Goal: Task Accomplishment & Management: Use online tool/utility

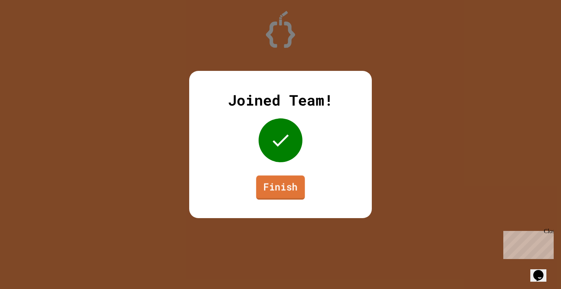
click at [298, 189] on link "Finish" at bounding box center [280, 187] width 49 height 24
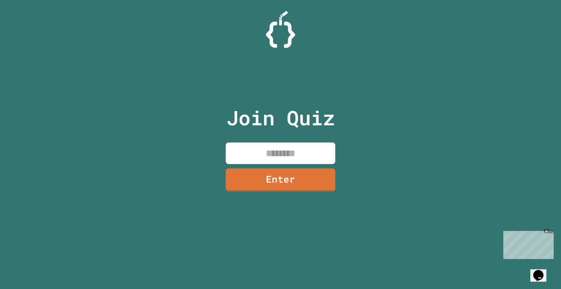
click at [320, 160] on input at bounding box center [281, 153] width 110 height 22
type input "********"
click at [327, 176] on link "Enter" at bounding box center [280, 179] width 99 height 24
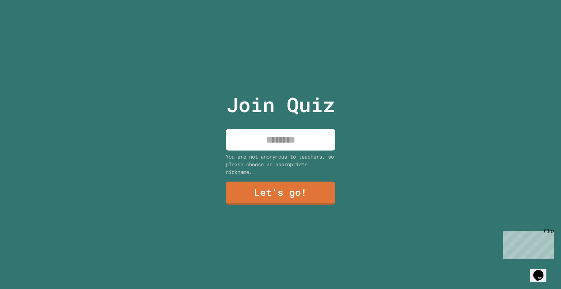
click at [249, 146] on input at bounding box center [281, 140] width 110 height 22
type input "********"
click at [260, 200] on link "Let's go!" at bounding box center [280, 192] width 109 height 24
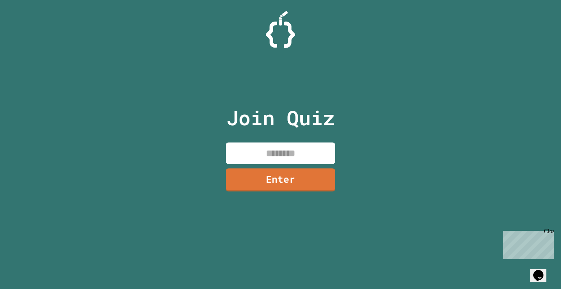
click at [305, 156] on input at bounding box center [281, 153] width 110 height 22
type input "********"
click at [302, 172] on link "Enter" at bounding box center [280, 179] width 108 height 24
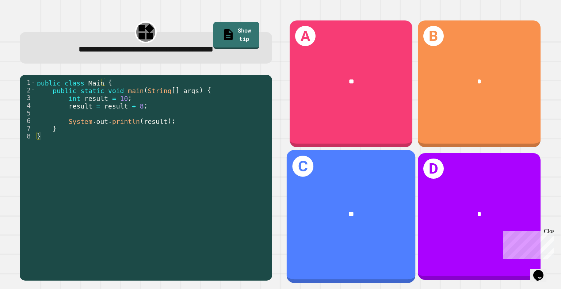
click at [369, 159] on div "C **" at bounding box center [351, 216] width 129 height 133
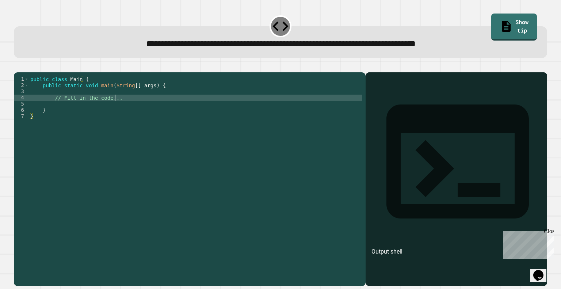
click at [138, 107] on div "public class Main { public static void main ( String [ ] args ) { // Fill in th…" at bounding box center [195, 172] width 333 height 192
click at [133, 109] on div "public class Main { public static void main ( String [ ] args ) { // Fill in th…" at bounding box center [195, 172] width 333 height 192
type textarea "*"
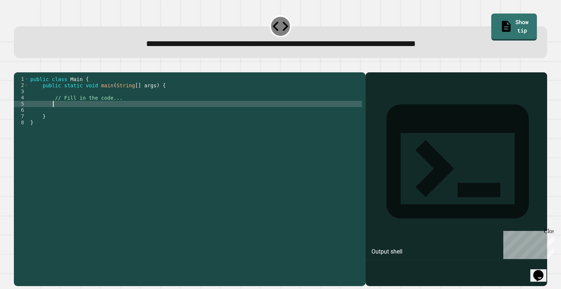
scroll to position [0, 1]
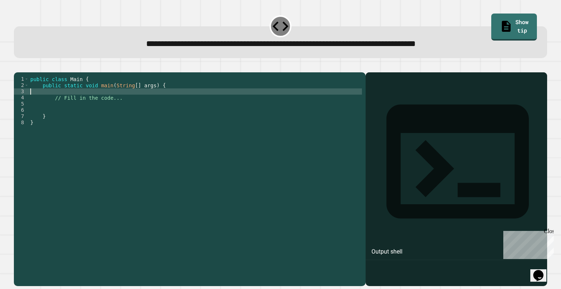
click at [59, 101] on div "public class Main { public static void main ( String [ ] args ) { // Fill in th…" at bounding box center [195, 172] width 333 height 192
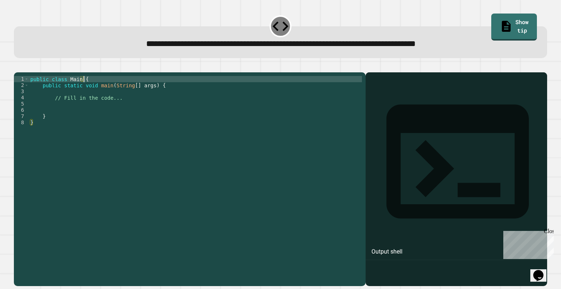
click at [168, 91] on div "public class Main { public static void main ( String [ ] args ) { // Fill in th…" at bounding box center [195, 172] width 333 height 192
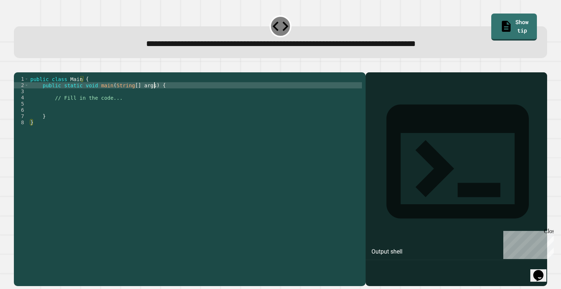
click at [168, 96] on div "public class Main { public static void main ( String [ ] args ) { // Fill in th…" at bounding box center [195, 172] width 333 height 192
type textarea "**********"
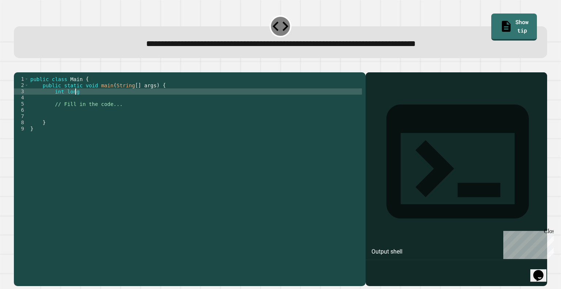
scroll to position [0, 3]
type textarea "*********"
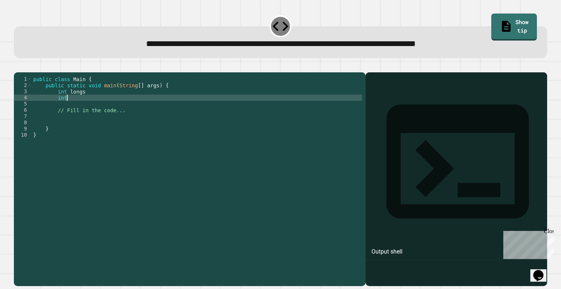
scroll to position [0, 2]
click at [159, 108] on div "public class Main { public static void main ( String [ ] args ) { int longs int…" at bounding box center [197, 172] width 330 height 192
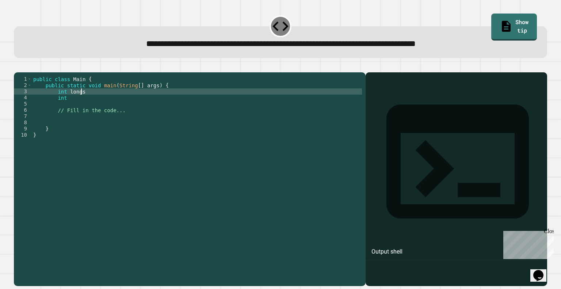
click at [165, 103] on div "public class Main { public static void main ( String [ ] args ) { int longs int…" at bounding box center [197, 172] width 330 height 192
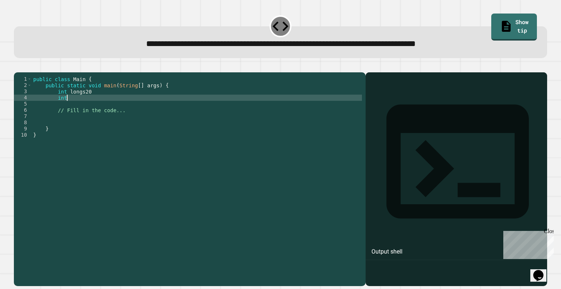
click at [165, 108] on div "public class Main { public static void main ( String [ ] args ) { int longs20 i…" at bounding box center [197, 172] width 330 height 192
type textarea "*"
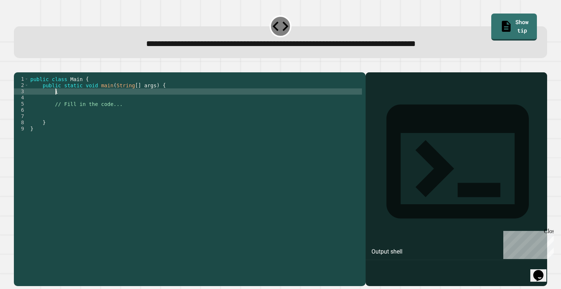
type textarea "*"
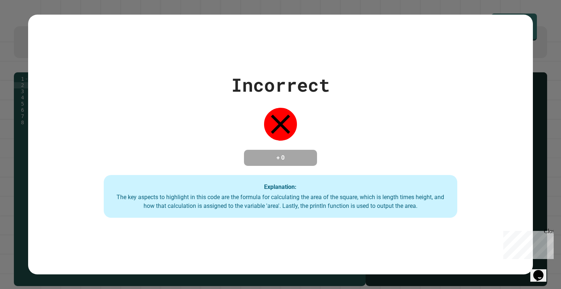
type textarea "**********"
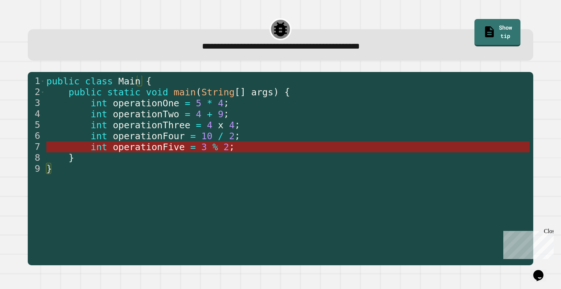
click at [167, 151] on span "operationFive" at bounding box center [149, 147] width 72 height 11
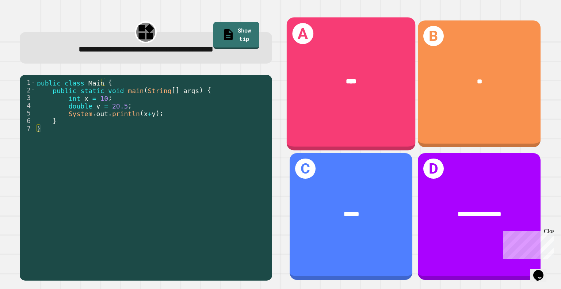
click at [385, 114] on div "A ****" at bounding box center [351, 83] width 129 height 133
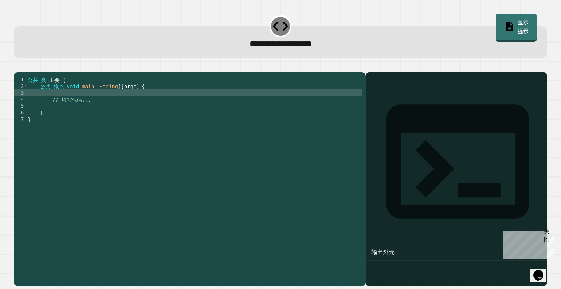
click at [67, 104] on div "公共 类 主要 { 公共 静态 void main （ String [ ] args ） { // 填写代码... } }" at bounding box center [194, 171] width 336 height 191
click at [162, 98] on div "公共 类 主要 { 公共 静态 void main （ String [ ] args ） { // 填写代码... } }" at bounding box center [194, 171] width 336 height 191
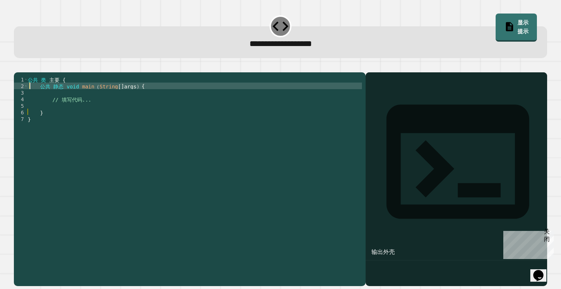
type textarea "**********"
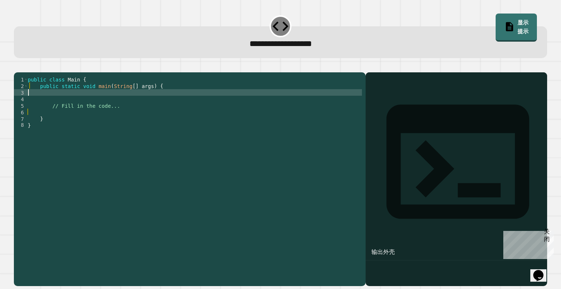
scroll to position [0, 1]
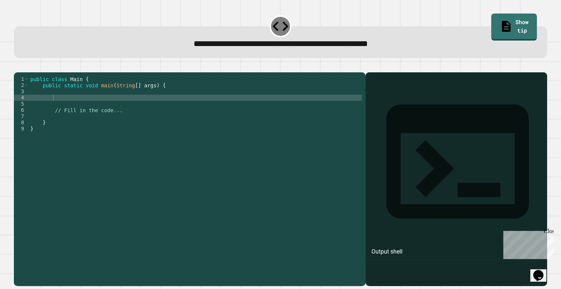
click at [228, 106] on div "public class Main { public static void main ( String [ ] args ) { // Fill in th…" at bounding box center [195, 172] width 333 height 192
type textarea "*"
type textarea "**********"
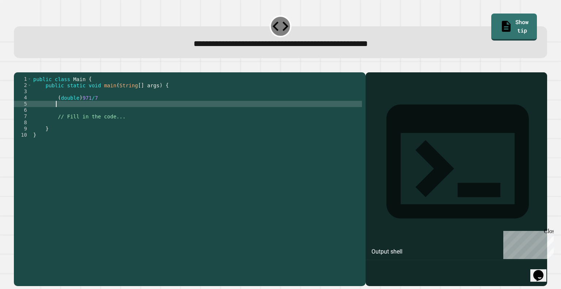
scroll to position [0, 1]
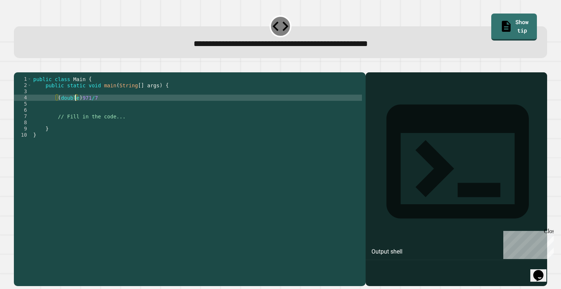
click at [76, 110] on div "public class Main { public static void main ( String [ ] args ) { ( double ) 97…" at bounding box center [197, 172] width 330 height 192
click at [78, 110] on div "public class Main { public static void main ( String [ ] args ) { ( double ) 97…" at bounding box center [197, 172] width 330 height 192
click at [54, 106] on div "public class Main { public static void main ( String [ ] args ) { ( double ) 97…" at bounding box center [197, 172] width 330 height 192
click at [101, 110] on div "public class Main { public static void main ( String [ ] args ) { System . out …" at bounding box center [197, 172] width 330 height 192
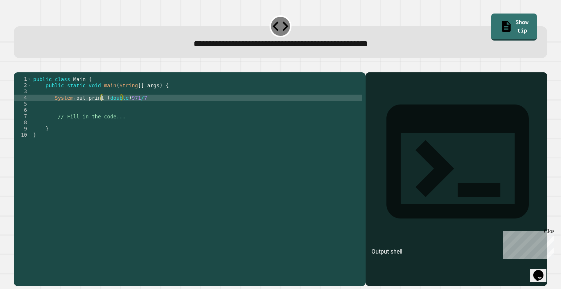
click at [101, 110] on div "public class Main { public static void main ( String [ ] args ) { System . out …" at bounding box center [197, 172] width 330 height 192
click at [31, 72] on div at bounding box center [280, 68] width 533 height 9
click at [18, 66] on icon "button" at bounding box center [18, 66] width 0 height 0
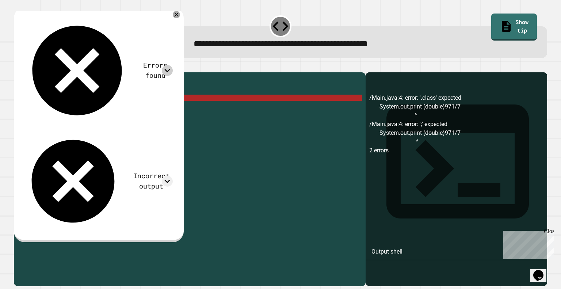
click at [173, 65] on icon at bounding box center [167, 70] width 11 height 11
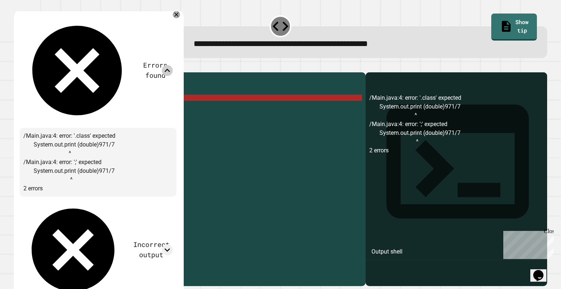
click at [170, 69] on icon at bounding box center [166, 70] width 5 height 3
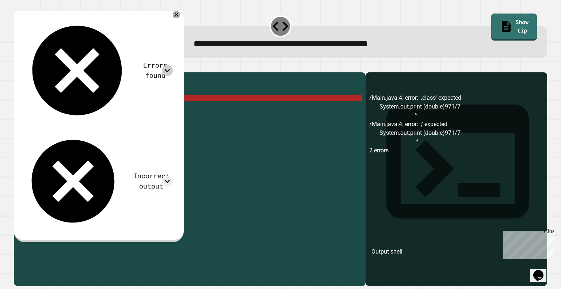
click at [106, 109] on div "public class Main { public static void main ( String [ ] args ) { System . out …" at bounding box center [197, 172] width 330 height 192
click at [101, 108] on div "public class Main { public static void main ( String [ ] args ) { System . out …" at bounding box center [197, 172] width 330 height 192
click at [123, 109] on div "public class Main { public static void main ( String [ ] args ) { System . out …" at bounding box center [197, 172] width 330 height 192
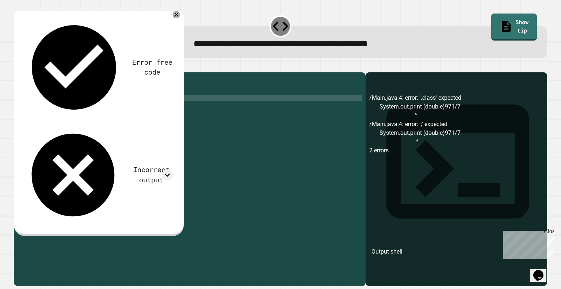
click at [18, 66] on button "button" at bounding box center [18, 66] width 0 height 0
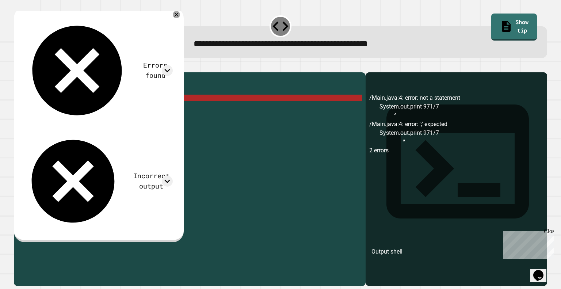
click at [100, 108] on div "public class Main { public static void main ( String [ ] args ) { System . out …" at bounding box center [197, 172] width 330 height 192
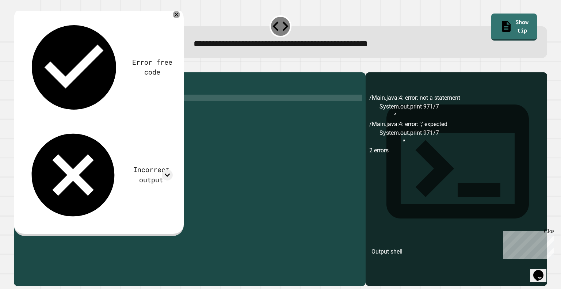
type textarea "**********"
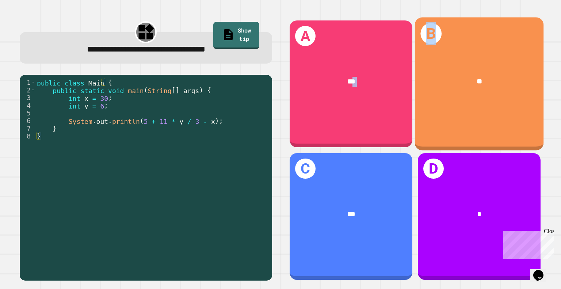
drag, startPoint x: 348, startPoint y: 65, endPoint x: 462, endPoint y: 66, distance: 114.0
click at [462, 66] on div "A *** B ** C *** D *" at bounding box center [415, 150] width 264 height 272
click at [462, 66] on div "**" at bounding box center [479, 81] width 129 height 39
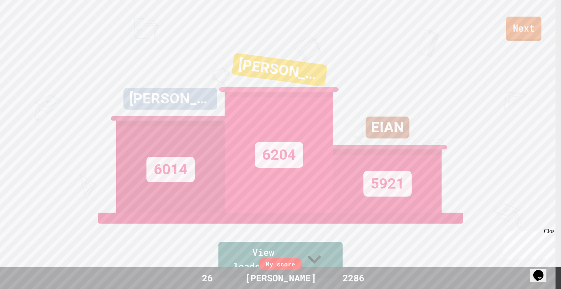
click at [541, 41] on div "Next" at bounding box center [280, 20] width 561 height 41
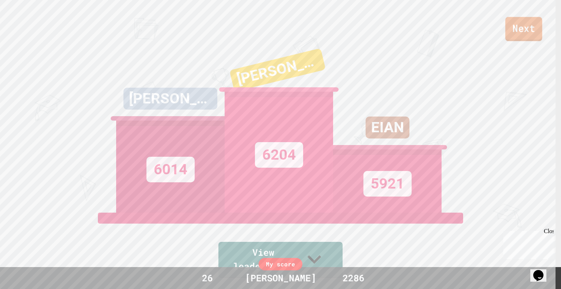
click at [528, 40] on link "Next" at bounding box center [523, 29] width 37 height 24
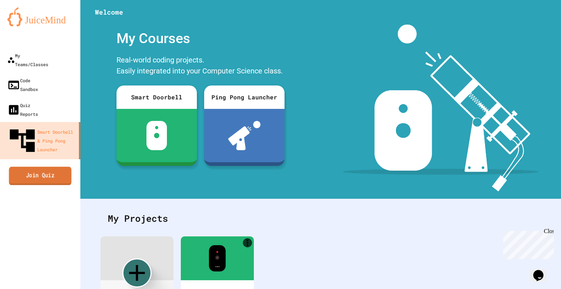
click at [33, 147] on div "My Teams/Classes Code Sandbox Quiz Reports Smart Doorbell & Ping Pong Launcher …" at bounding box center [40, 144] width 80 height 289
click at [35, 147] on div "My Teams/Classes Code Sandbox Quiz Reports Smart Doorbell & Ping Pong Launcher …" at bounding box center [40, 144] width 80 height 289
click at [52, 167] on link "Join Quiz" at bounding box center [40, 176] width 72 height 18
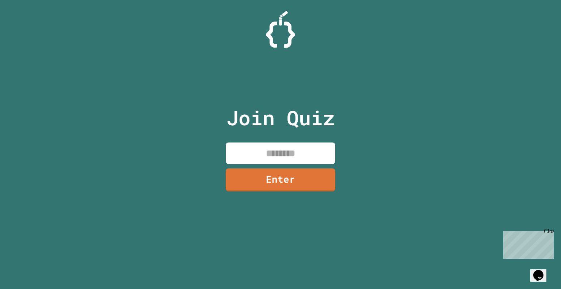
click at [245, 157] on input at bounding box center [281, 153] width 110 height 22
type input "********"
click at [272, 176] on link "Enter" at bounding box center [281, 179] width 106 height 24
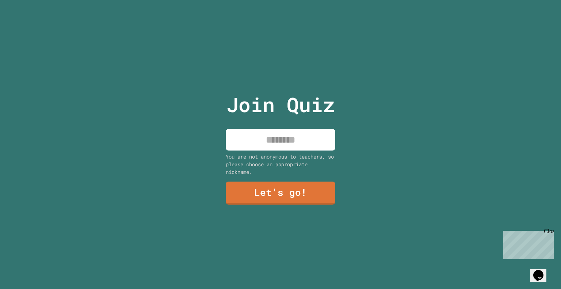
drag, startPoint x: 286, startPoint y: 126, endPoint x: 275, endPoint y: 137, distance: 15.0
click at [275, 137] on input at bounding box center [281, 140] width 110 height 22
type input "********"
click at [306, 195] on link "Let's go!" at bounding box center [281, 192] width 104 height 24
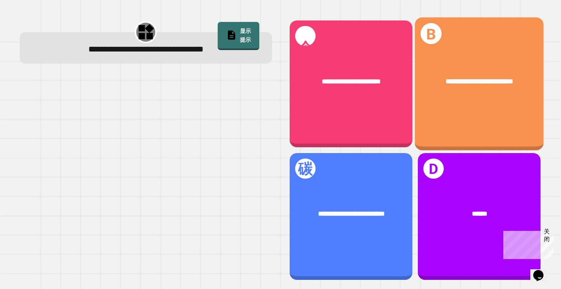
click at [472, 94] on div "**********" at bounding box center [479, 81] width 129 height 39
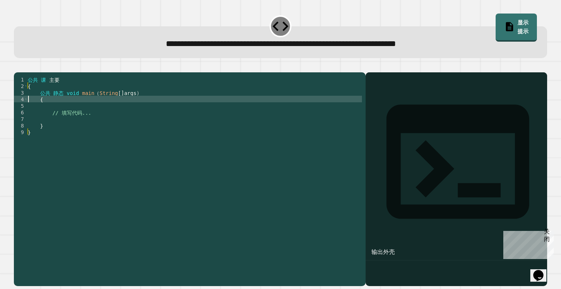
click at [104, 127] on div "公共 课 主要 { 公共 静态 void main （ String [ ] args ） { // 填写代码... } }" at bounding box center [194, 165] width 336 height 178
click at [110, 127] on div "公共 课 主要 { 公共 静态 void main （ String [ ] args ） { // 填写代码... } }" at bounding box center [194, 165] width 336 height 178
drag, startPoint x: 110, startPoint y: 127, endPoint x: 154, endPoint y: 117, distance: 45.9
click at [154, 117] on div "公共 课 主要 { 公共 静态 void main （ String [ ] args ） { // 填写代码... } }" at bounding box center [194, 165] width 336 height 178
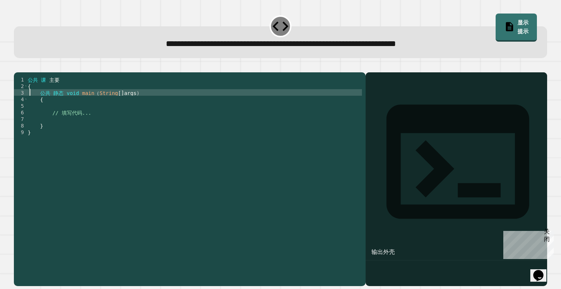
click at [154, 117] on div "公共 课 主要 { 公共 静态 void main （ String [ ] args ） { // 填写代码... } }" at bounding box center [194, 165] width 336 height 178
click at [164, 118] on div "公共 课 主要 { 公共 静态 void main （ String [ ] args ） { // 填写代码... } }" at bounding box center [194, 158] width 336 height 164
type textarea "**********"
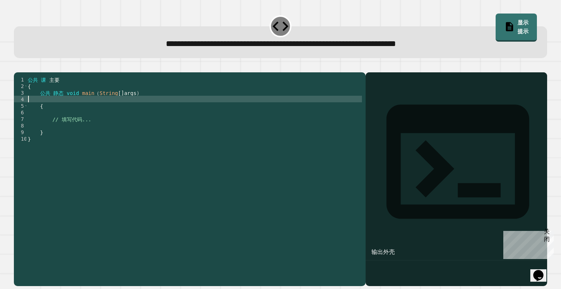
scroll to position [0, 1]
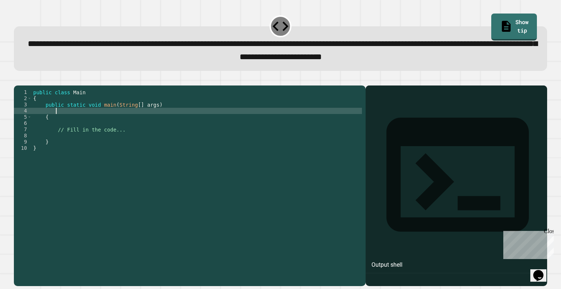
click at [76, 120] on div "public class Main { public static void main ( String [ ] args ) { // Fill in th…" at bounding box center [197, 176] width 330 height 174
type textarea "**********"
click at [111, 123] on div "public class Main { public static void main ( String [ ] args ) int n = 33+24+4…" at bounding box center [197, 176] width 330 height 174
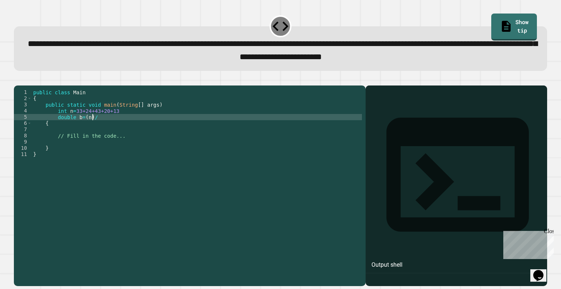
scroll to position [0, 4]
click at [18, 79] on icon "button" at bounding box center [18, 79] width 0 height 0
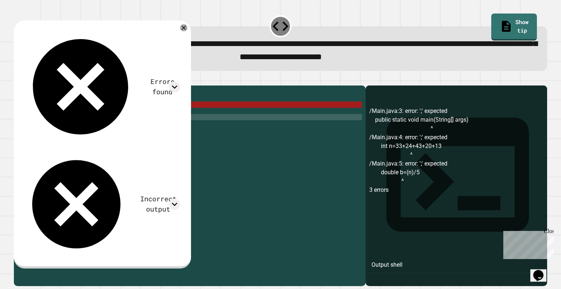
click at [82, 129] on div "public class Main { public static void main ( String [ ] args ) int n = 33+24+4…" at bounding box center [197, 176] width 330 height 174
click at [84, 129] on div "public class Main { public static void main ( String [ ] args ) int n = 33+24+4…" at bounding box center [197, 176] width 330 height 174
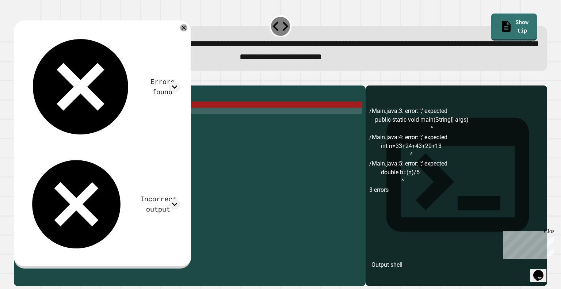
click at [141, 121] on div "public class Main { public static void main ( String [ ] args ) int n = 33+24+4…" at bounding box center [197, 176] width 330 height 174
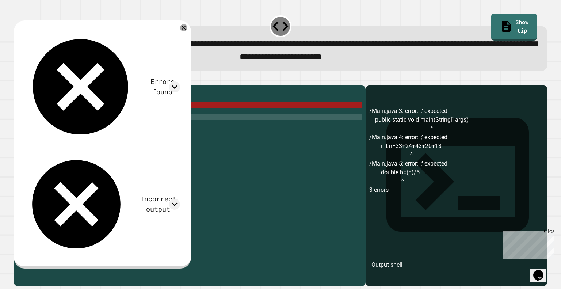
click at [95, 129] on div "public class Main { public static void main ( String [ ] args ) int n = 33+24+4…" at bounding box center [197, 176] width 330 height 174
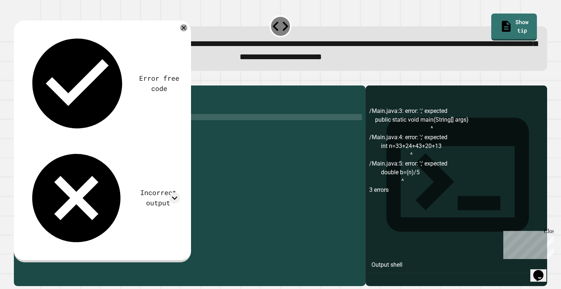
scroll to position [0, 3]
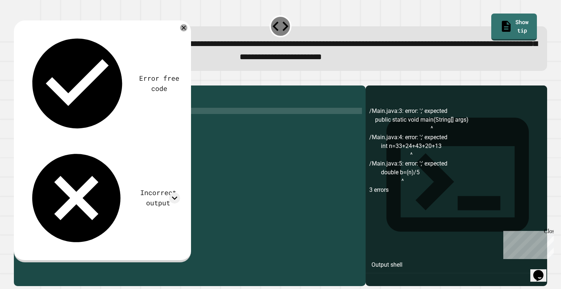
click at [121, 124] on div "public class Main { public static void main ( String [ ] args ) int n = 33+24+4…" at bounding box center [197, 176] width 330 height 174
click at [73, 124] on div "public class Main { public static void main ( String [ ] args ) int n = 33+24+4…" at bounding box center [197, 176] width 330 height 174
click at [130, 120] on div "public class Main { public static void main ( String [ ] args ) int n = （ 33+24…" at bounding box center [197, 176] width 330 height 174
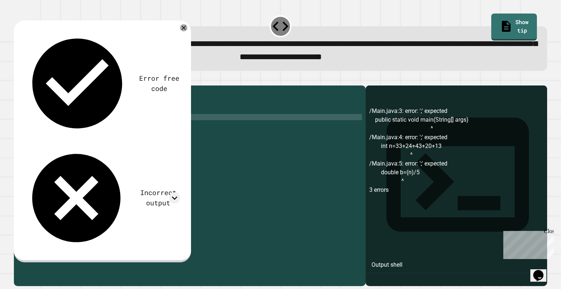
click at [85, 130] on div "public class Main { public static void main ( String [ ] args ) int n = （ 33+24…" at bounding box center [197, 176] width 330 height 174
click at [18, 79] on icon "button" at bounding box center [18, 79] width 0 height 0
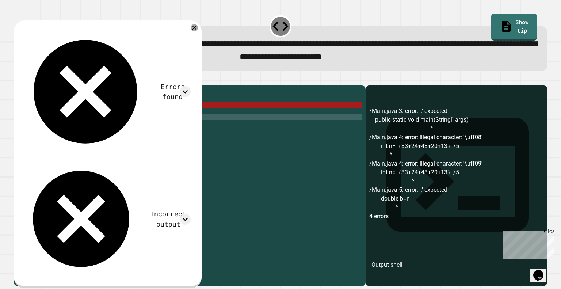
click at [247, 61] on span "**********" at bounding box center [283, 50] width 510 height 22
drag, startPoint x: 208, startPoint y: 31, endPoint x: 146, endPoint y: 138, distance: 124.0
click at [146, 138] on div "public class Main { public static void main ( String [ ] args ) int n = （ 33+24…" at bounding box center [197, 176] width 330 height 174
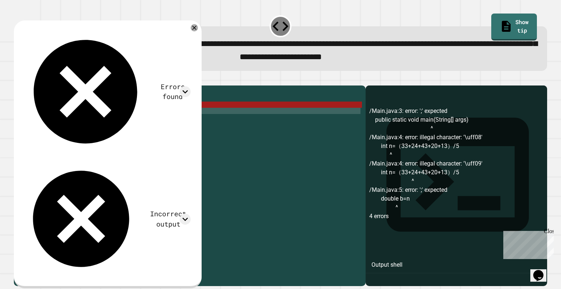
drag, startPoint x: 146, startPoint y: 138, endPoint x: 57, endPoint y: 125, distance: 89.7
click at [57, 125] on div "public class Main { public static void main ( String [ ] args ) int n = （ 33+24…" at bounding box center [197, 176] width 330 height 174
type textarea "**********"
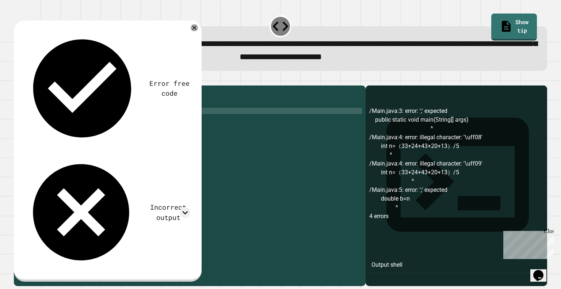
scroll to position [0, 2]
paste textarea "**********"
click at [151, 123] on div "public class Main { public static void main ( String [ ] args ) int nearestInt …" at bounding box center [197, 176] width 330 height 174
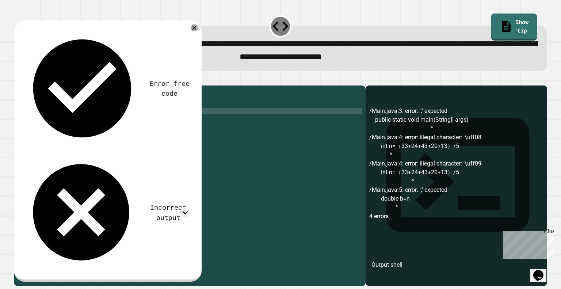
type textarea "**********"
click at [236, 85] on div at bounding box center [280, 81] width 533 height 9
click at [198, 31] on icon at bounding box center [194, 27] width 8 height 8
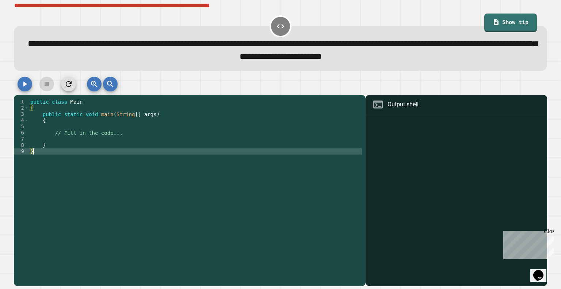
drag, startPoint x: 90, startPoint y: 150, endPoint x: 93, endPoint y: 159, distance: 9.1
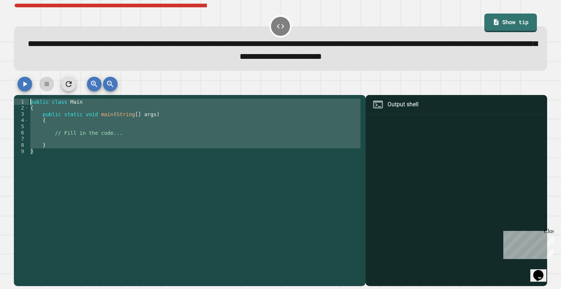
drag, startPoint x: 93, startPoint y: 159, endPoint x: 1, endPoint y: 81, distance: 120.3
click at [1, 81] on div "**********" at bounding box center [280, 144] width 561 height 289
type textarea "**********"
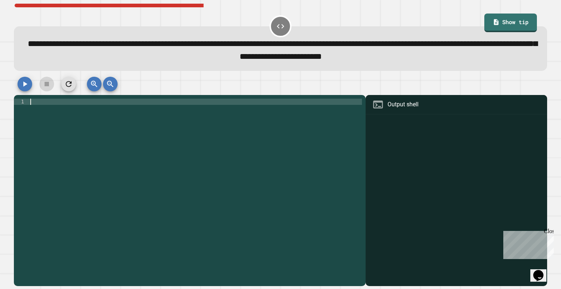
paste textarea "*"
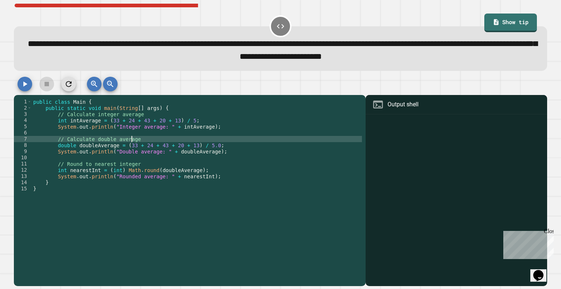
click at [139, 140] on div "public class Main { public static void main ( String [ ] args ) { // Calculate …" at bounding box center [197, 186] width 330 height 174
type textarea "*"
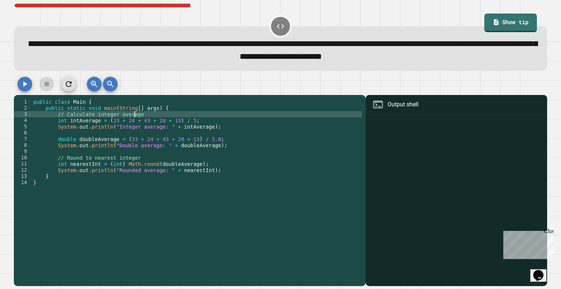
click at [140, 116] on div "public class Main { public static void main ( String [ ] args ) { // Calculate …" at bounding box center [197, 186] width 330 height 174
type textarea "*"
type textarea "**********"
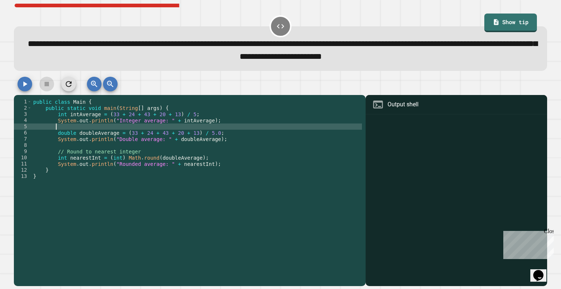
click at [133, 128] on div "public class Main { public static void main ( String [ ] args ) { int intAverag…" at bounding box center [197, 186] width 330 height 174
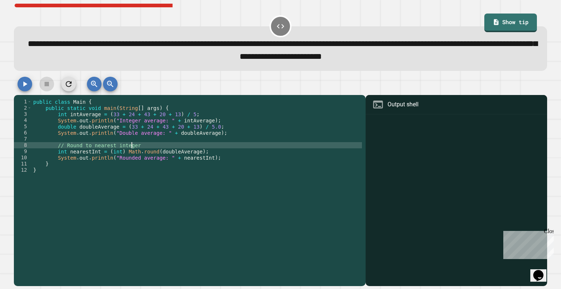
click at [134, 147] on div "public class Main { public static void main ( String [ ] args ) { int intAverag…" at bounding box center [197, 186] width 330 height 174
type textarea "*"
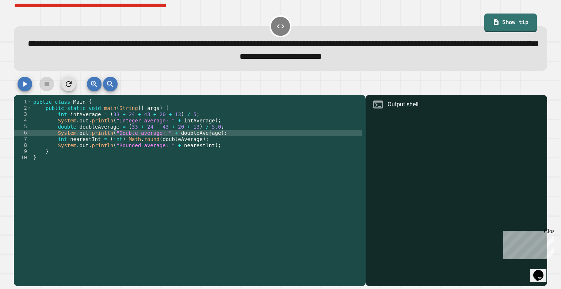
click at [27, 83] on icon "button" at bounding box center [24, 84] width 9 height 9
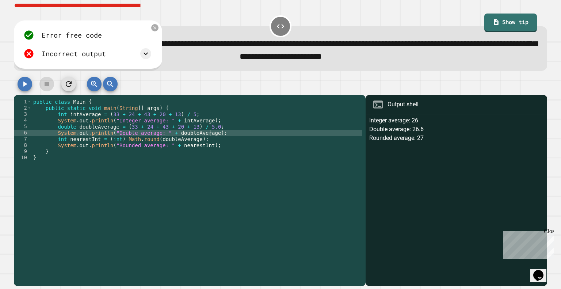
click at [236, 132] on div "public class Main { public static void main ( String [ ] args ) { int intAverag…" at bounding box center [197, 186] width 330 height 174
click at [147, 58] on icon at bounding box center [145, 53] width 9 height 9
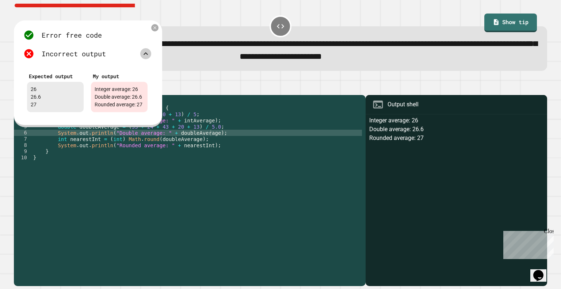
click at [142, 55] on icon at bounding box center [145, 53] width 9 height 9
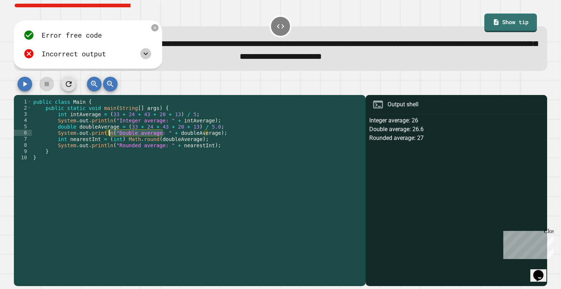
drag, startPoint x: 163, startPoint y: 136, endPoint x: 108, endPoint y: 137, distance: 54.4
click at [108, 137] on div "public class Main { public static void main ( String [ ] args ) { int intAverag…" at bounding box center [197, 186] width 330 height 174
click at [113, 136] on div "public class Main { public static void main ( String [ ] args ) { int intAverag…" at bounding box center [197, 186] width 330 height 174
click at [164, 136] on div "public class Main { public static void main ( String [ ] args ) { int intAverag…" at bounding box center [197, 186] width 330 height 174
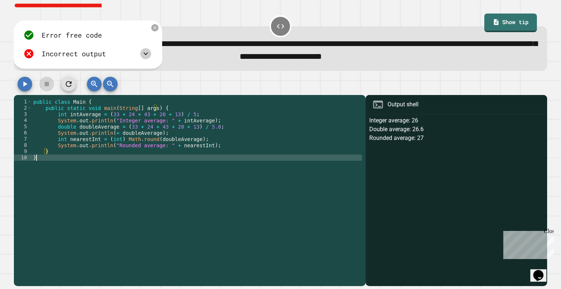
click at [99, 188] on div "public class Main { public static void main ( String [ ] args ) { int intAverag…" at bounding box center [197, 186] width 330 height 174
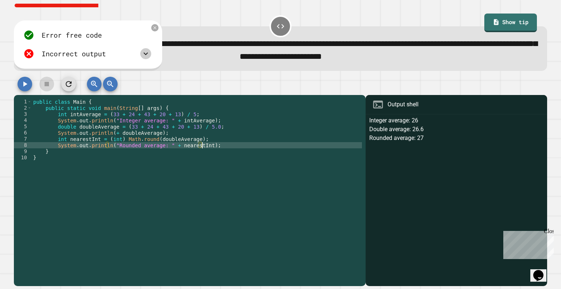
click at [201, 148] on div "public class Main { public static void main ( String [ ] args ) { int intAverag…" at bounding box center [197, 186] width 330 height 174
click at [164, 148] on div "public class Main { public static void main ( String [ ] args ) { int intAverag…" at bounding box center [197, 186] width 330 height 174
click at [170, 148] on div "public class Main { public static void main ( String [ ] args ) { int intAverag…" at bounding box center [197, 186] width 330 height 174
click at [150, 141] on div "public class Main { public static void main ( String [ ] args ) { int intAverag…" at bounding box center [197, 186] width 330 height 174
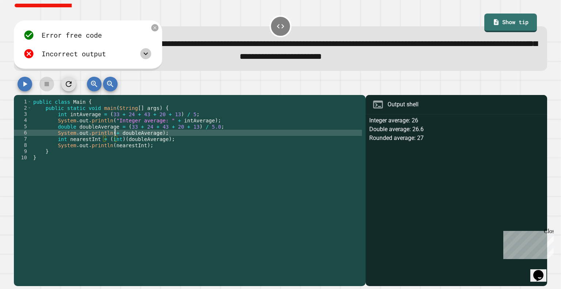
click at [114, 136] on div "public class Main { public static void main ( String [ ] args ) { int intAverag…" at bounding box center [197, 186] width 330 height 174
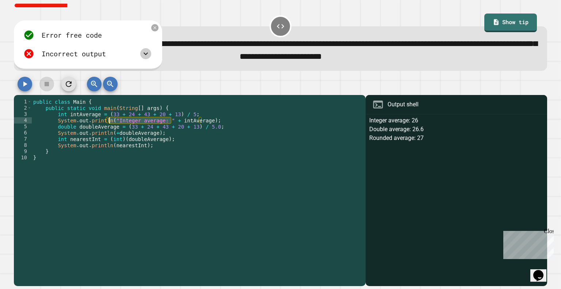
drag, startPoint x: 172, startPoint y: 123, endPoint x: 109, endPoint y: 123, distance: 62.8
click at [109, 123] on div "public class Main { public static void main ( String [ ] args ) { int intAverag…" at bounding box center [197, 186] width 330 height 174
type textarea "**********"
click at [32, 86] on button "button" at bounding box center [25, 84] width 15 height 15
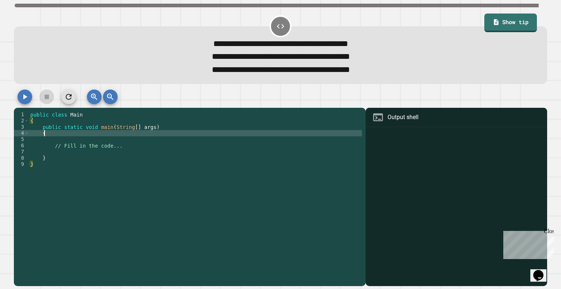
click at [78, 139] on div "public class Main { public static void main ( String [ ] args ) { // Fill in th…" at bounding box center [195, 191] width 333 height 161
click at [153, 132] on div "public class Main { public static void main ( String [ ] args ) { // Fill in th…" at bounding box center [195, 191] width 333 height 161
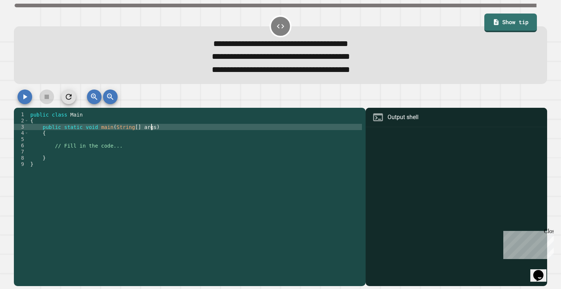
type textarea "**********"
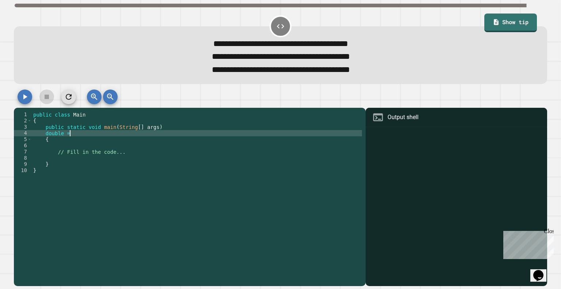
scroll to position [0, 2]
type textarea "**********"
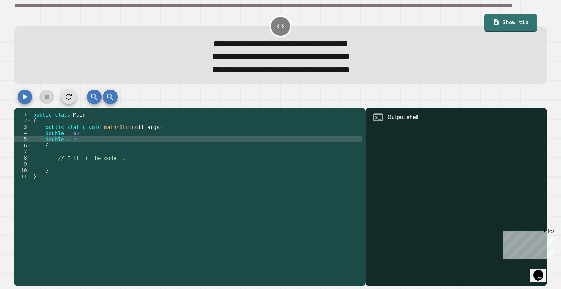
type textarea "**********"
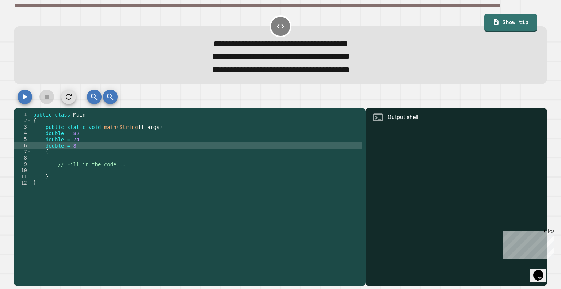
type textarea "**********"
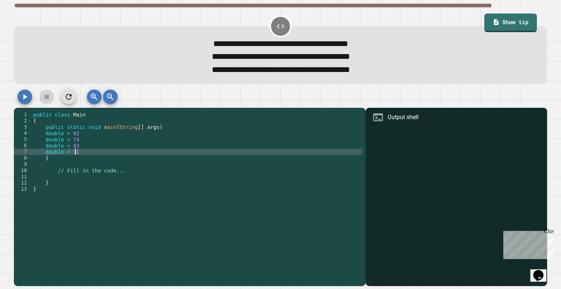
scroll to position [0, 3]
click at [115, 140] on div "public class Main { public static void main ( String [ ] args ) double = 82 dou…" at bounding box center [197, 191] width 330 height 161
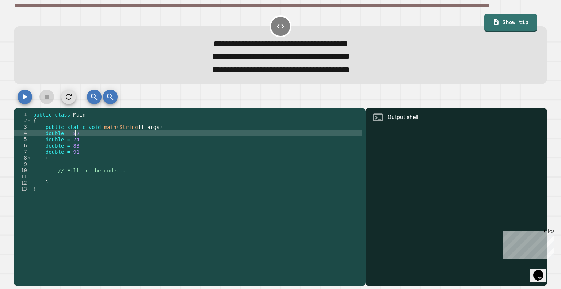
click at [116, 138] on div "public class Main { public static void main ( String [ ] args ) double = 82 dou…" at bounding box center [197, 191] width 330 height 161
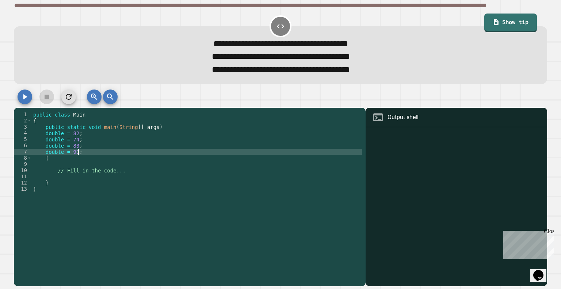
type textarea "*"
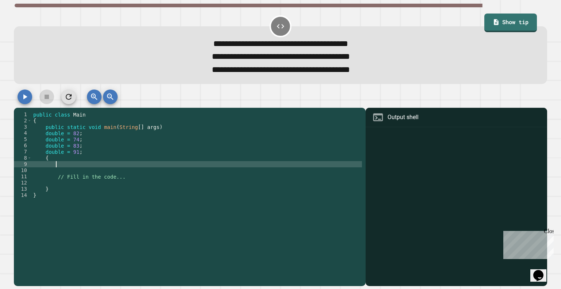
scroll to position [0, 1]
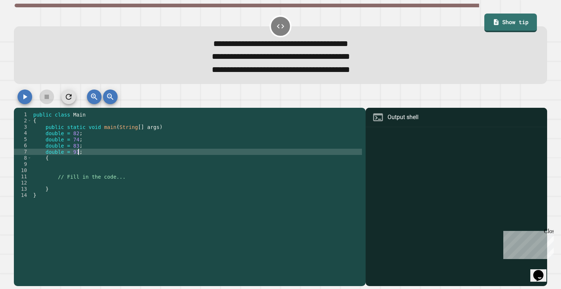
type textarea "*"
type textarea "**********"
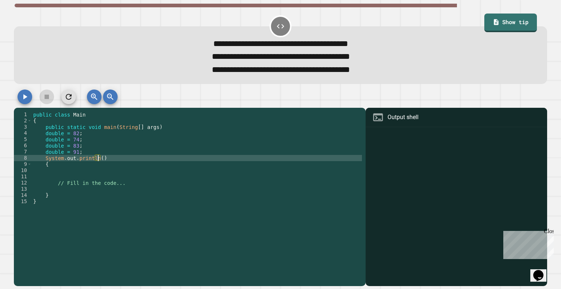
scroll to position [0, 4]
click at [65, 137] on div "public class Main { public static void main ( String [ ] args ) double = 82 ; d…" at bounding box center [197, 191] width 330 height 161
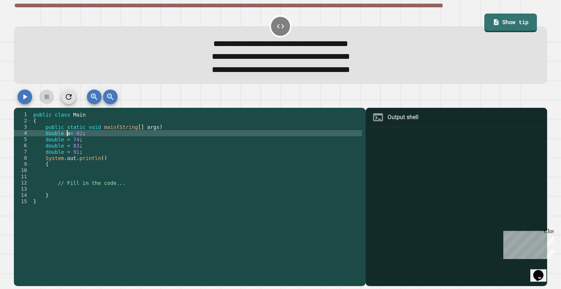
scroll to position [0, 2]
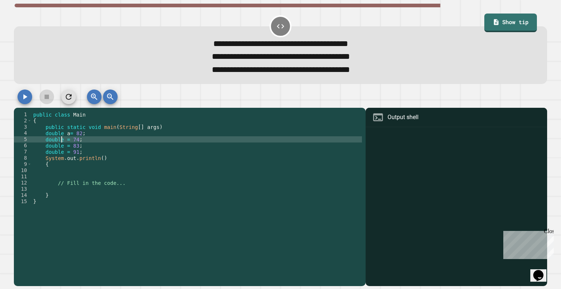
click at [62, 142] on div "public class Main { public static void main ( String [ ] args ) double a = 82 ;…" at bounding box center [197, 191] width 330 height 161
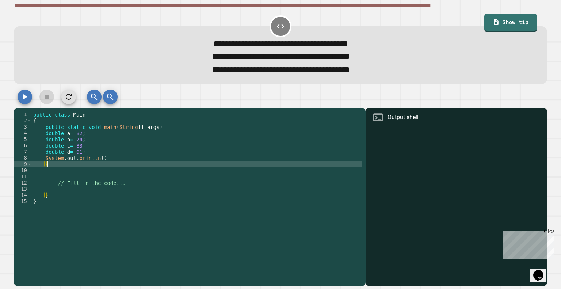
click at [98, 165] on div "public class Main { public static void main ( String [ ] args ) double a = 82 ;…" at bounding box center [197, 191] width 330 height 161
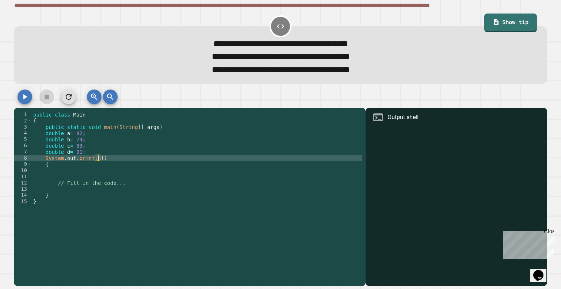
click at [99, 162] on div "public class Main { public static void main ( String [ ] args ) double a = 82 ;…" at bounding box center [197, 191] width 330 height 161
type textarea "**********"
click at [20, 95] on button "button" at bounding box center [25, 96] width 15 height 15
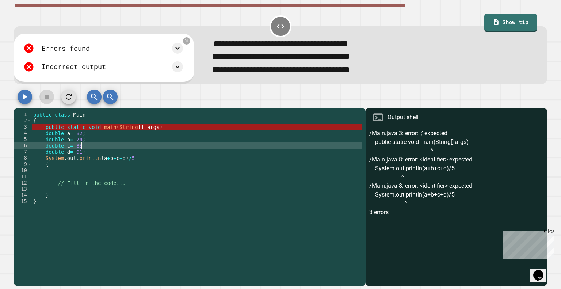
click at [92, 151] on div "public class Main { public static void main ( String [ ] args ) double a = 82 ;…" at bounding box center [197, 191] width 330 height 161
click at [182, 166] on div "public class Main { public static void main ( String [ ] args ) double a = 82 ;…" at bounding box center [197, 191] width 330 height 161
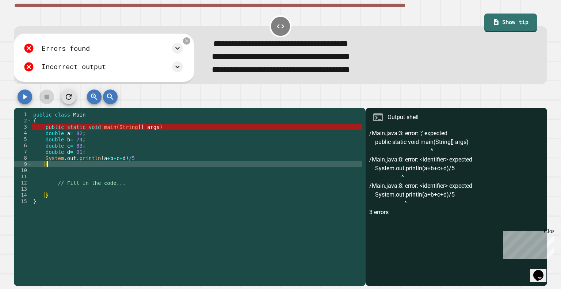
scroll to position [0, 1]
click at [190, 42] on icon at bounding box center [186, 41] width 6 height 6
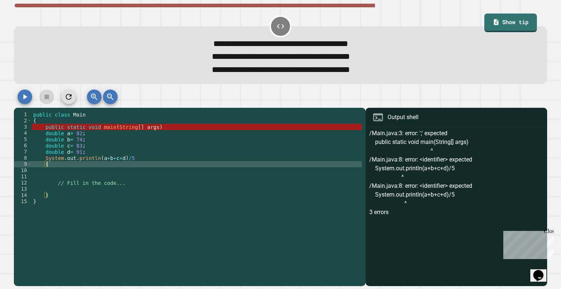
click at [196, 160] on div "public class Main { public static void main ( String [ ] args ) double a = 82 ;…" at bounding box center [197, 191] width 330 height 161
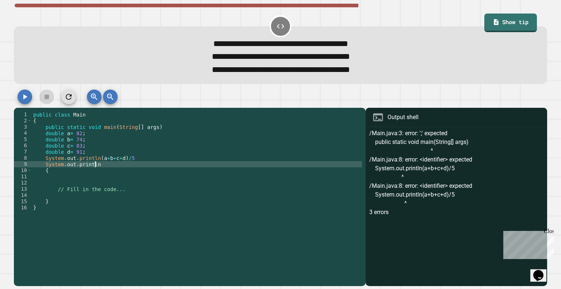
scroll to position [0, 4]
click at [34, 100] on div at bounding box center [280, 98] width 533 height 18
click at [24, 99] on icon "button" at bounding box center [25, 96] width 4 height 5
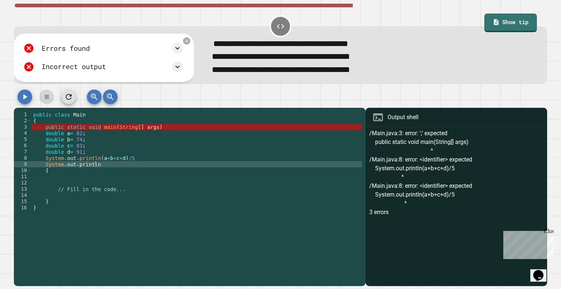
click at [31, 71] on icon at bounding box center [28, 66] width 9 height 9
click at [183, 71] on div "Incorrect output" at bounding box center [103, 66] width 160 height 11
click at [182, 71] on icon at bounding box center [177, 66] width 9 height 9
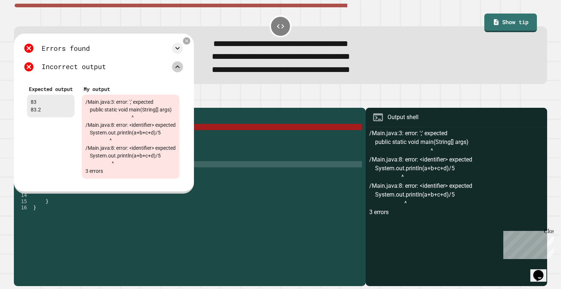
scroll to position [0, 3]
click at [247, 145] on div "public class Main { public static void main ( String [ ] args ) double a = 82 ;…" at bounding box center [197, 191] width 330 height 161
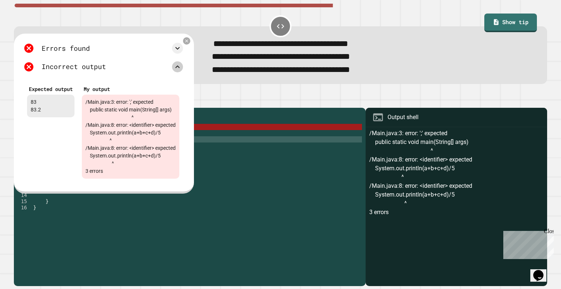
click at [282, 77] on div "**********" at bounding box center [281, 70] width 510 height 13
click at [190, 41] on icon at bounding box center [186, 41] width 6 height 6
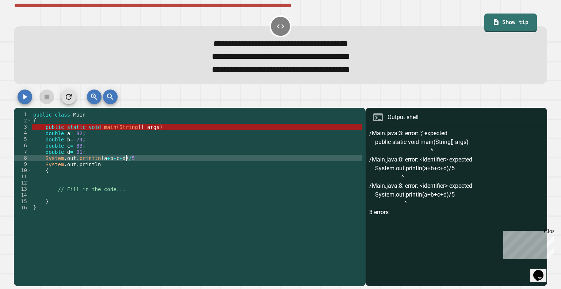
click at [130, 160] on div "public class Main { public static void main ( String [ ] args ) double a = 82 ;…" at bounding box center [197, 191] width 330 height 161
type textarea "* *"
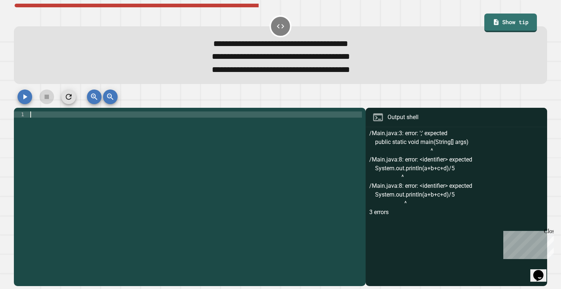
scroll to position [0, 0]
paste textarea "*"
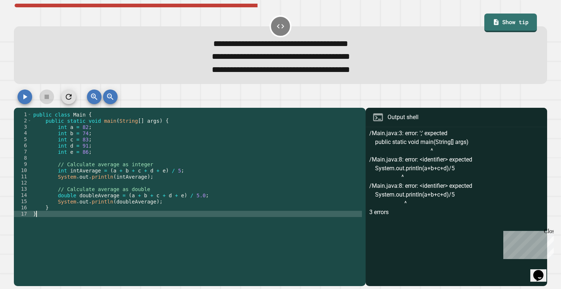
type textarea "*"
click at [26, 96] on icon "button" at bounding box center [24, 96] width 9 height 9
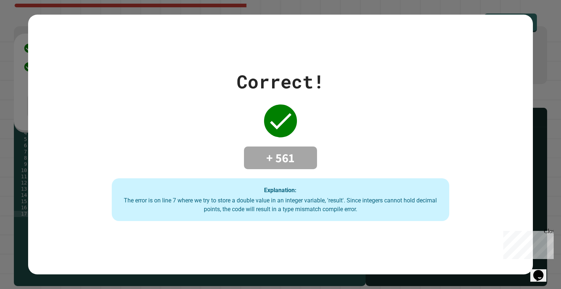
click at [360, 56] on div "Correct! + 561 Explanation: The error is on line 7 where we try to store a doub…" at bounding box center [280, 145] width 505 height 260
click at [543, 78] on div "Correct! + 561 Explanation: The error is on line 7 where we try to store a doub…" at bounding box center [280, 144] width 561 height 289
